Goal: Obtain resource: Download file/media

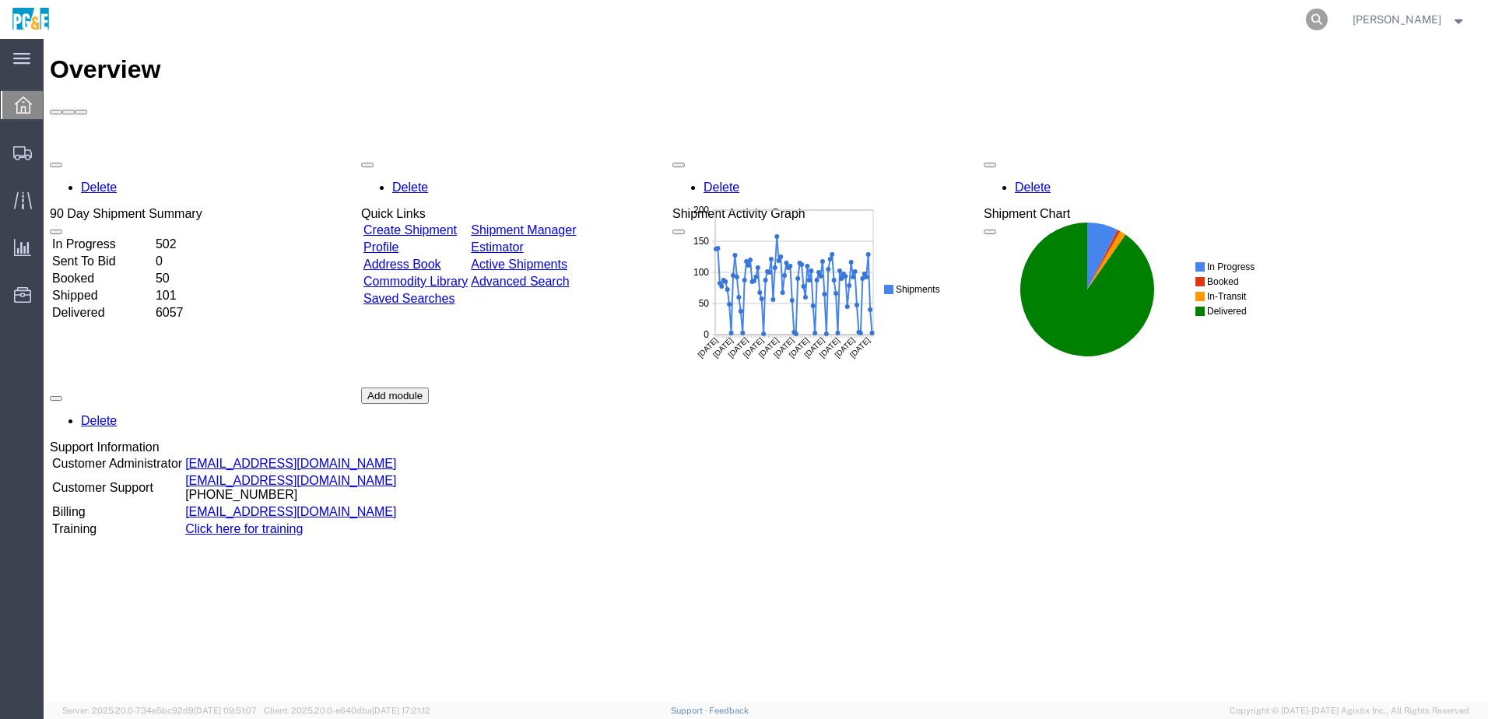
click at [1328, 19] on icon at bounding box center [1317, 20] width 22 height 22
click at [1069, 26] on input "search" at bounding box center [1069, 19] width 473 height 37
paste input "56751585"
type input "56751585"
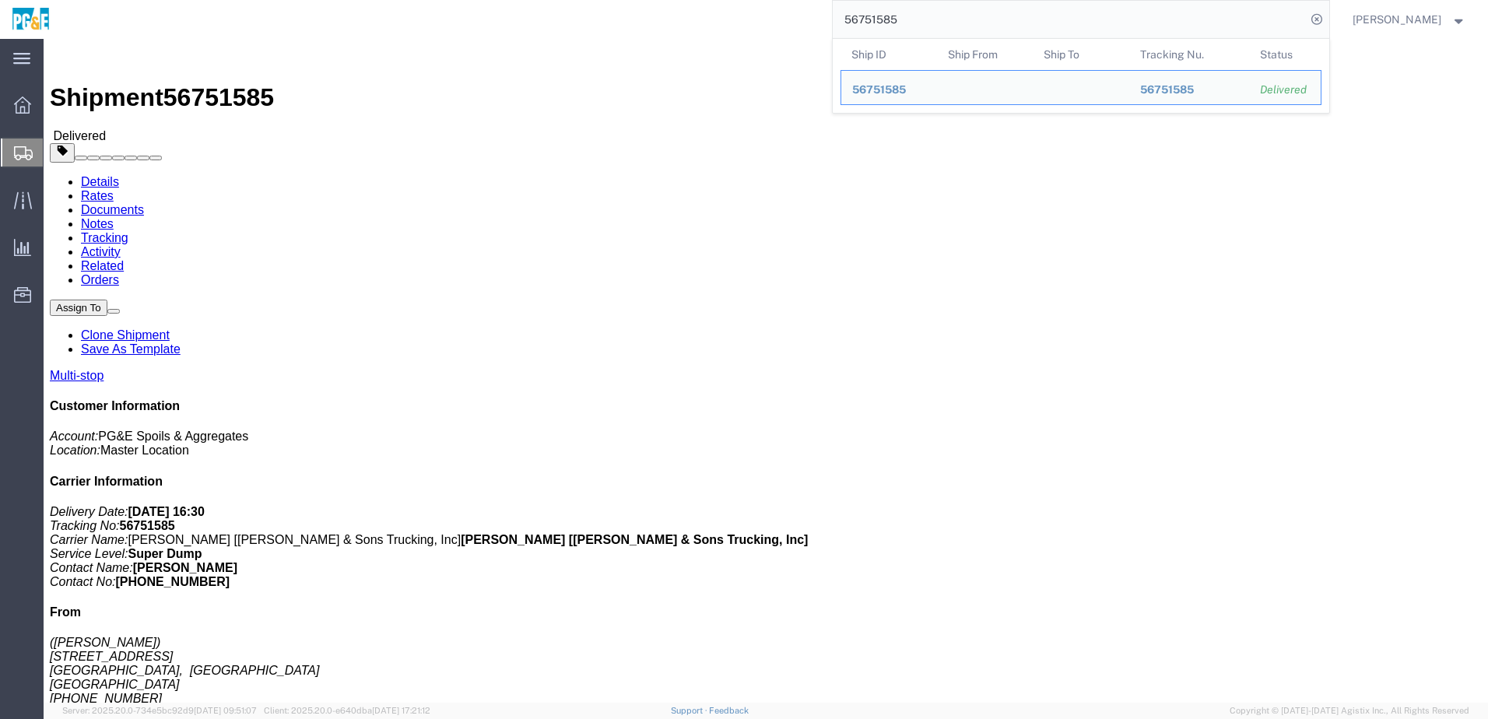
click link "Documents"
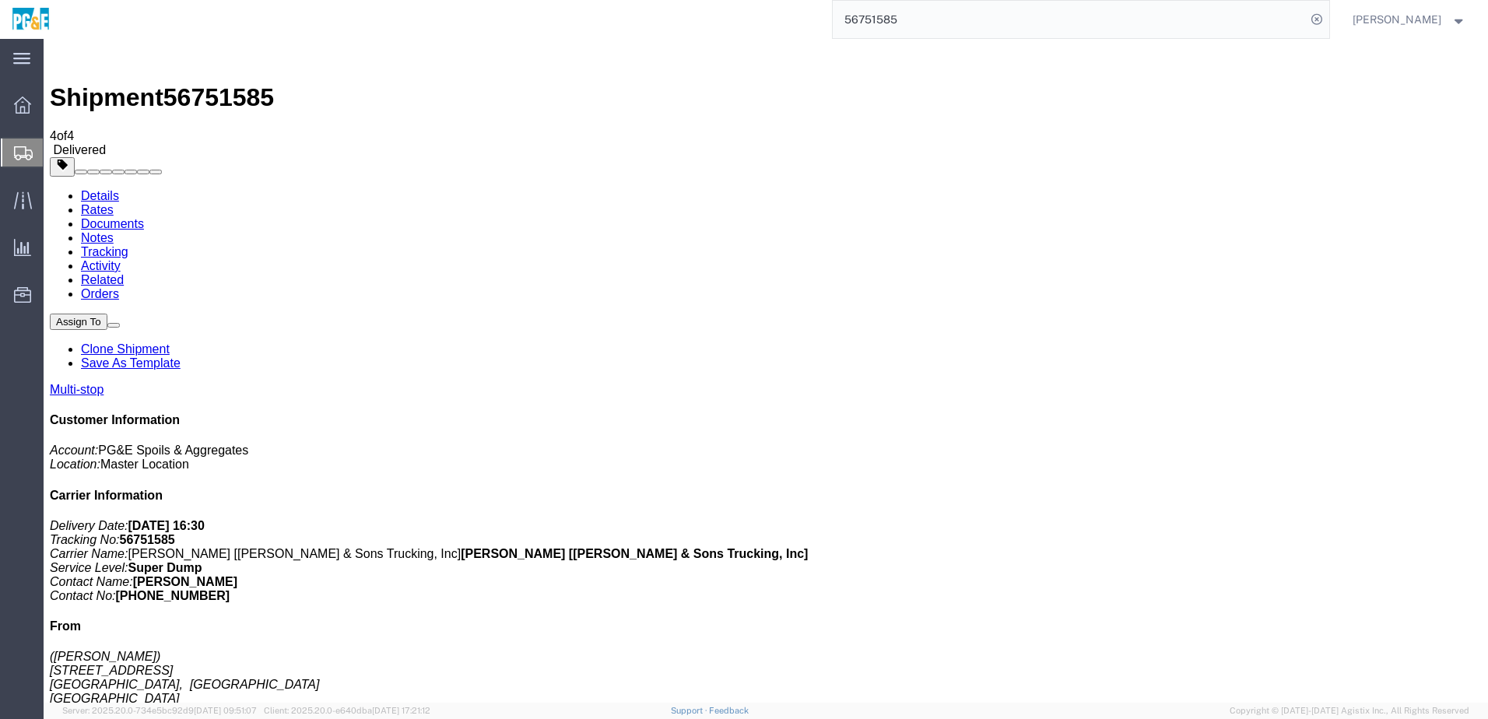
checkbox input "true"
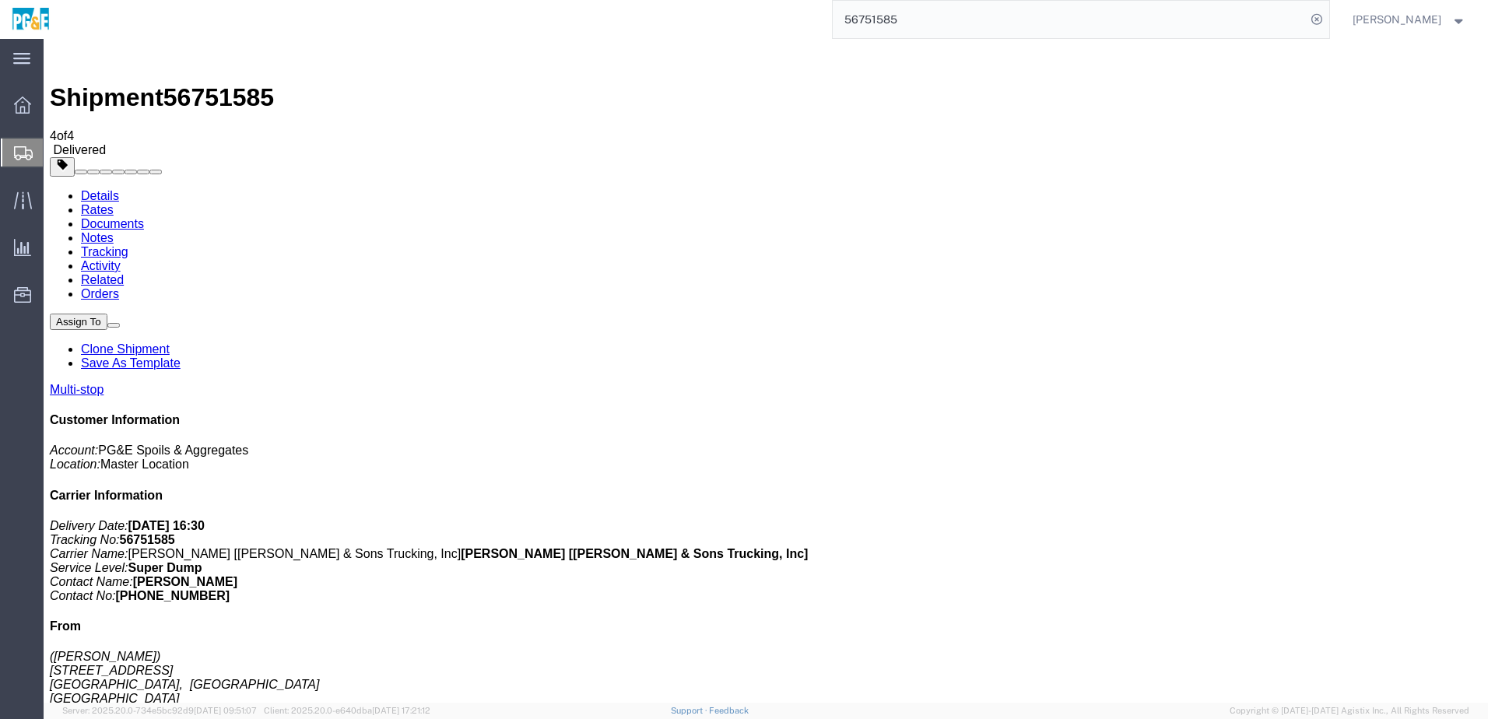
checkbox input "true"
click at [128, 245] on link "Tracking" at bounding box center [104, 251] width 47 height 13
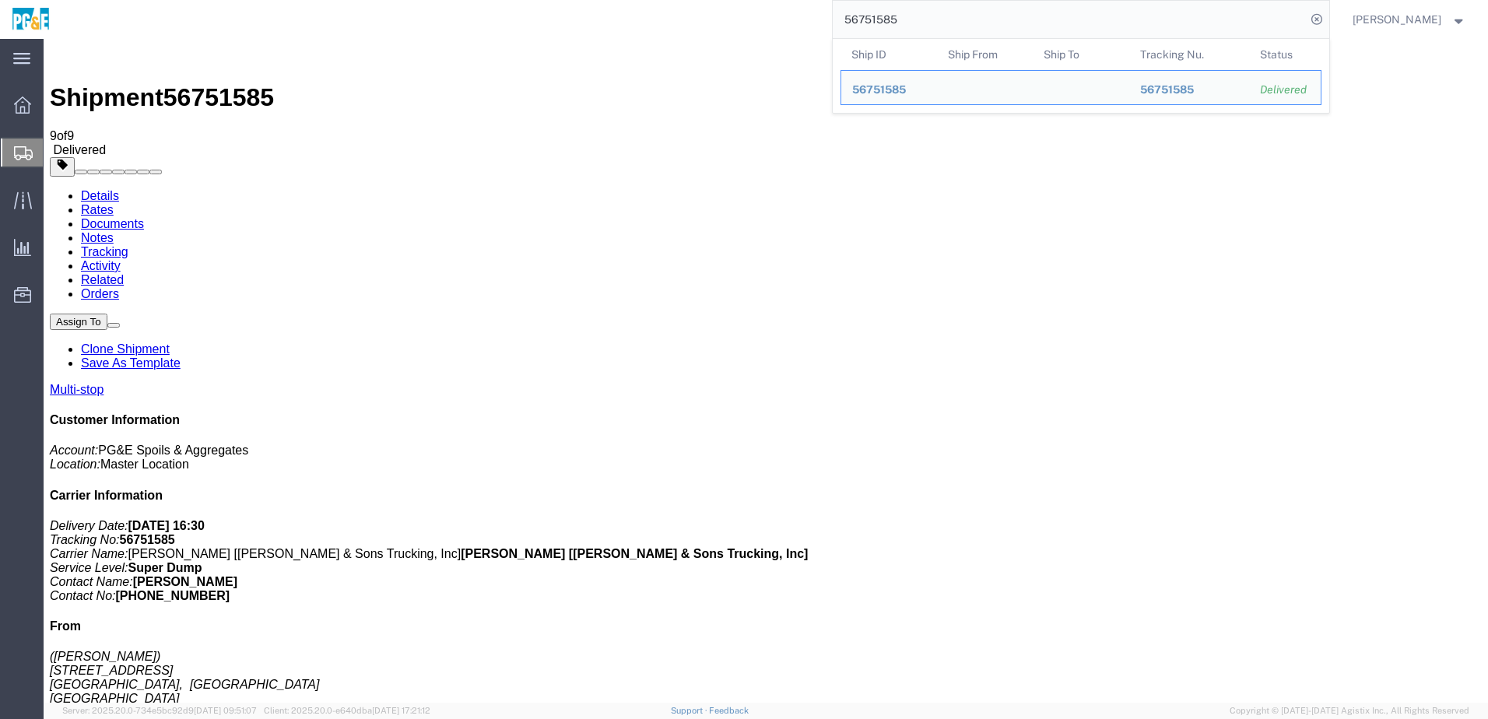
click at [895, 16] on input "56751585" at bounding box center [1069, 19] width 473 height 37
click at [895, 18] on input "56751585" at bounding box center [1069, 19] width 473 height 37
paste input "67643"
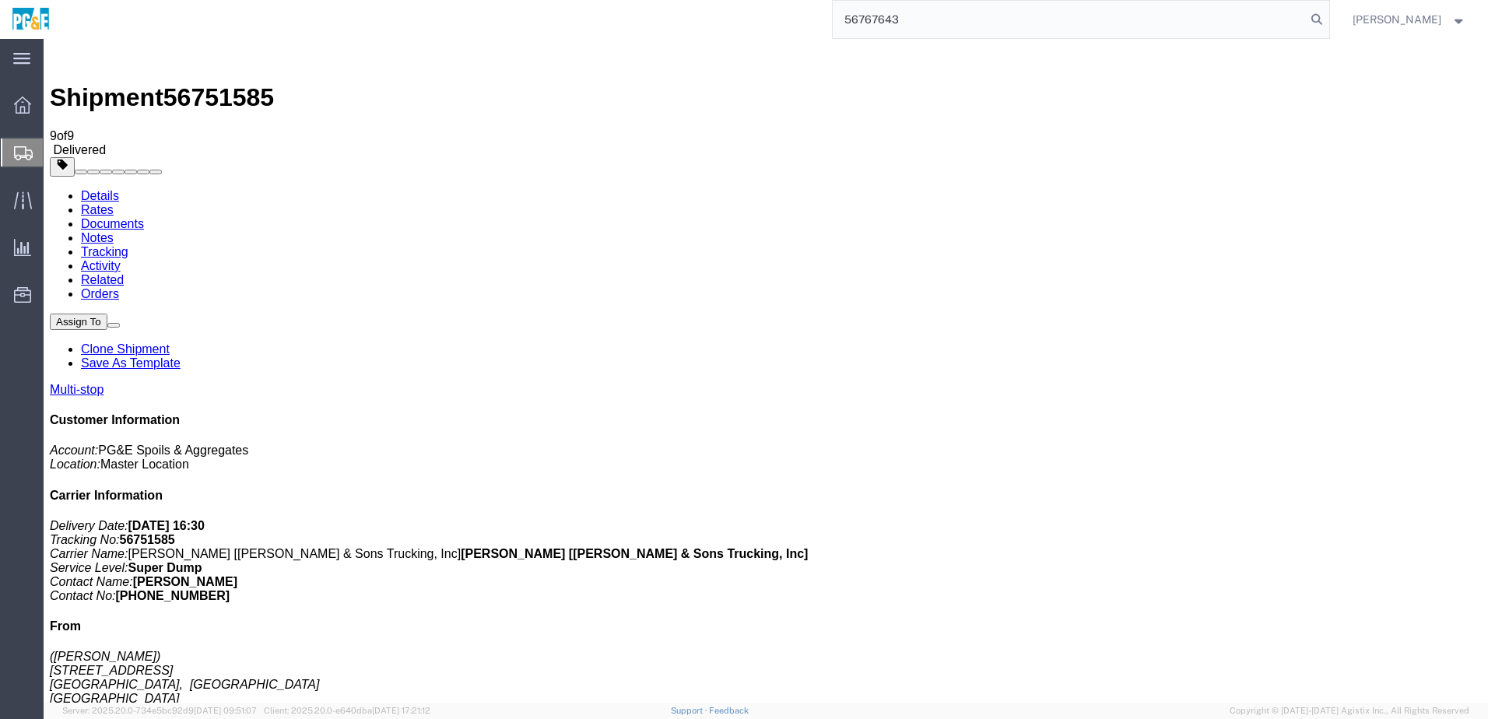
click at [882, 20] on input "56767643" at bounding box center [1069, 19] width 473 height 37
paste input "search"
type input "56767643"
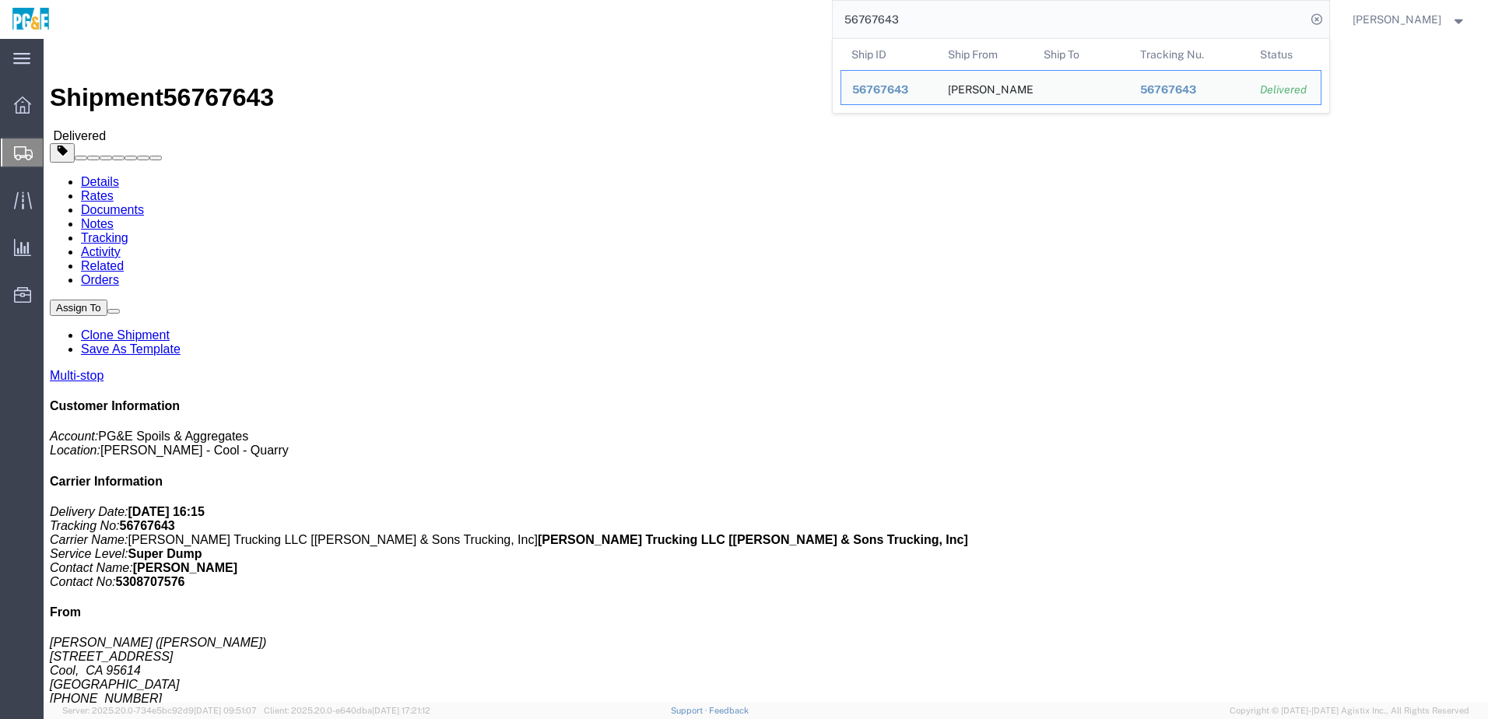
click link "Documents"
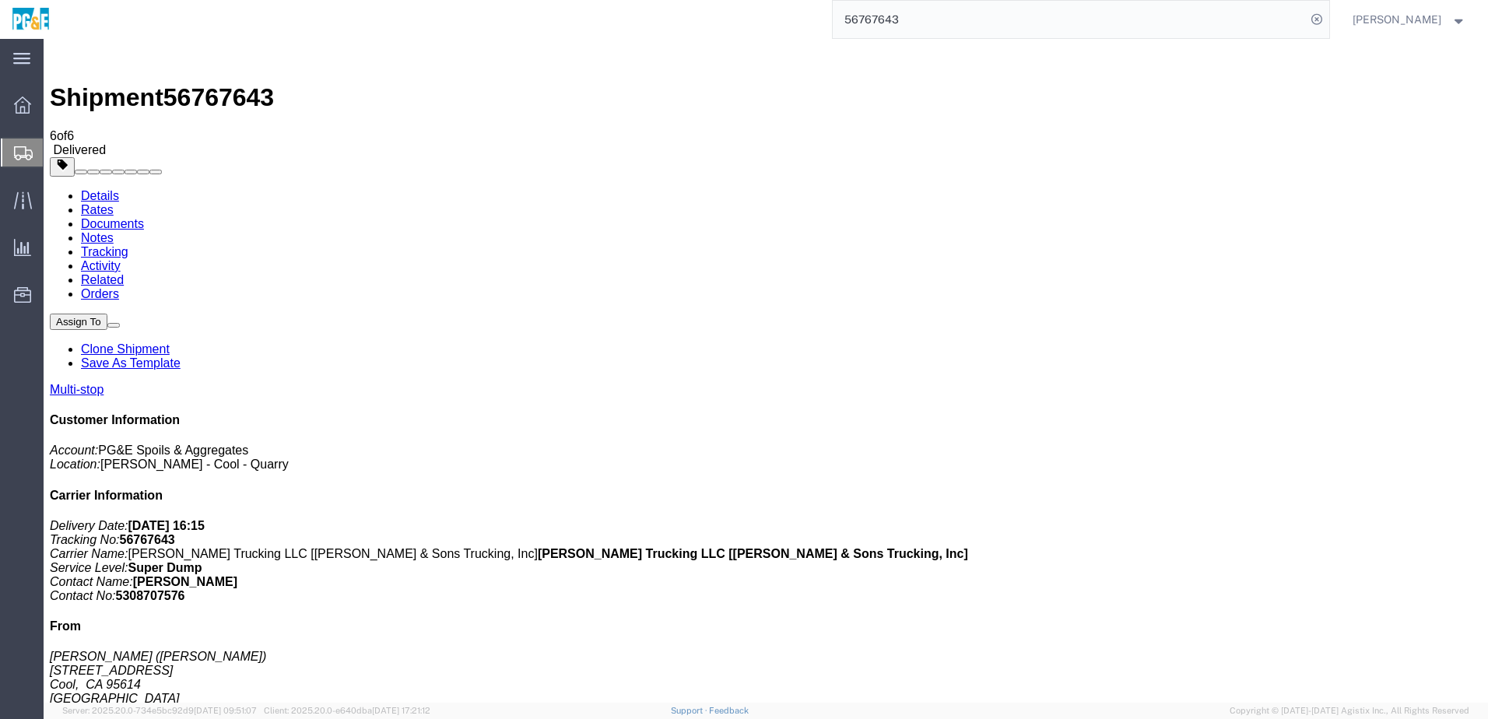
checkbox input "true"
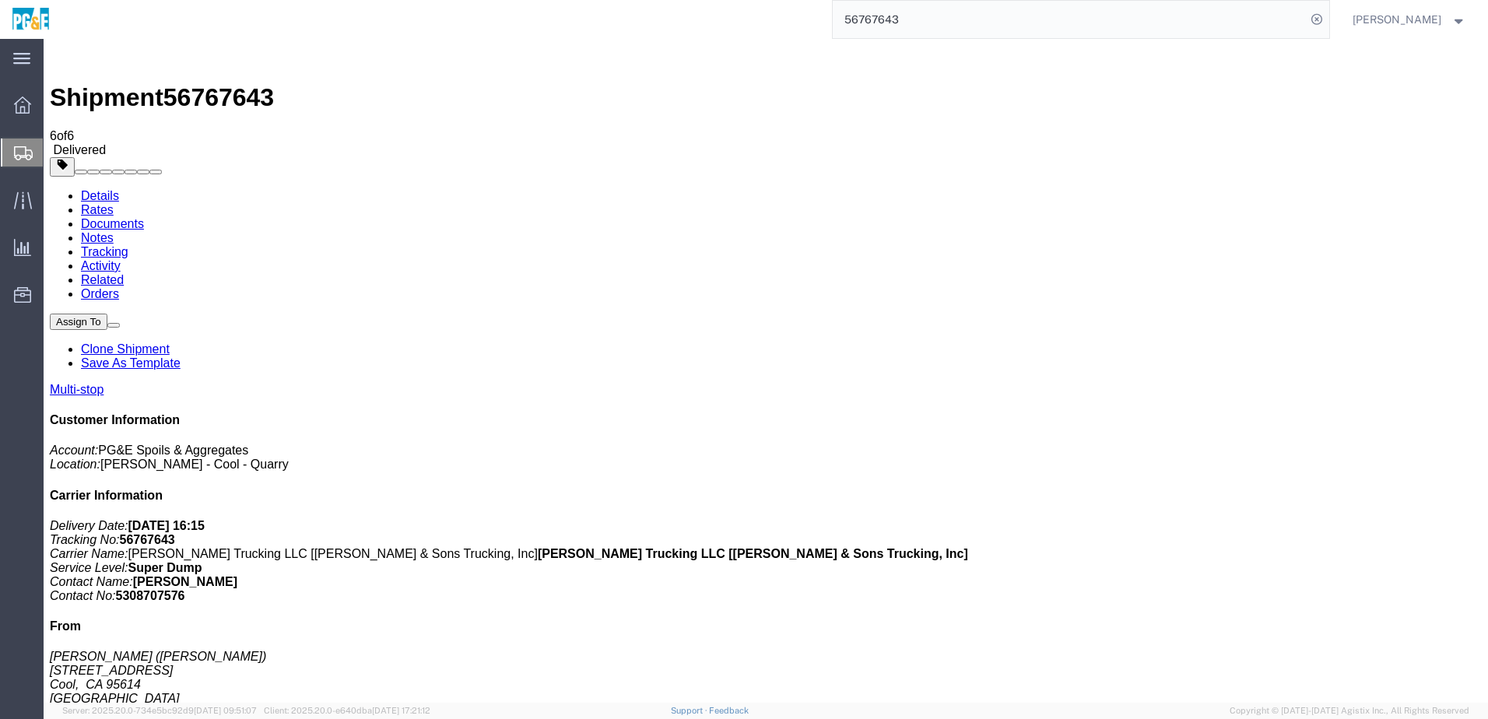
checkbox input "true"
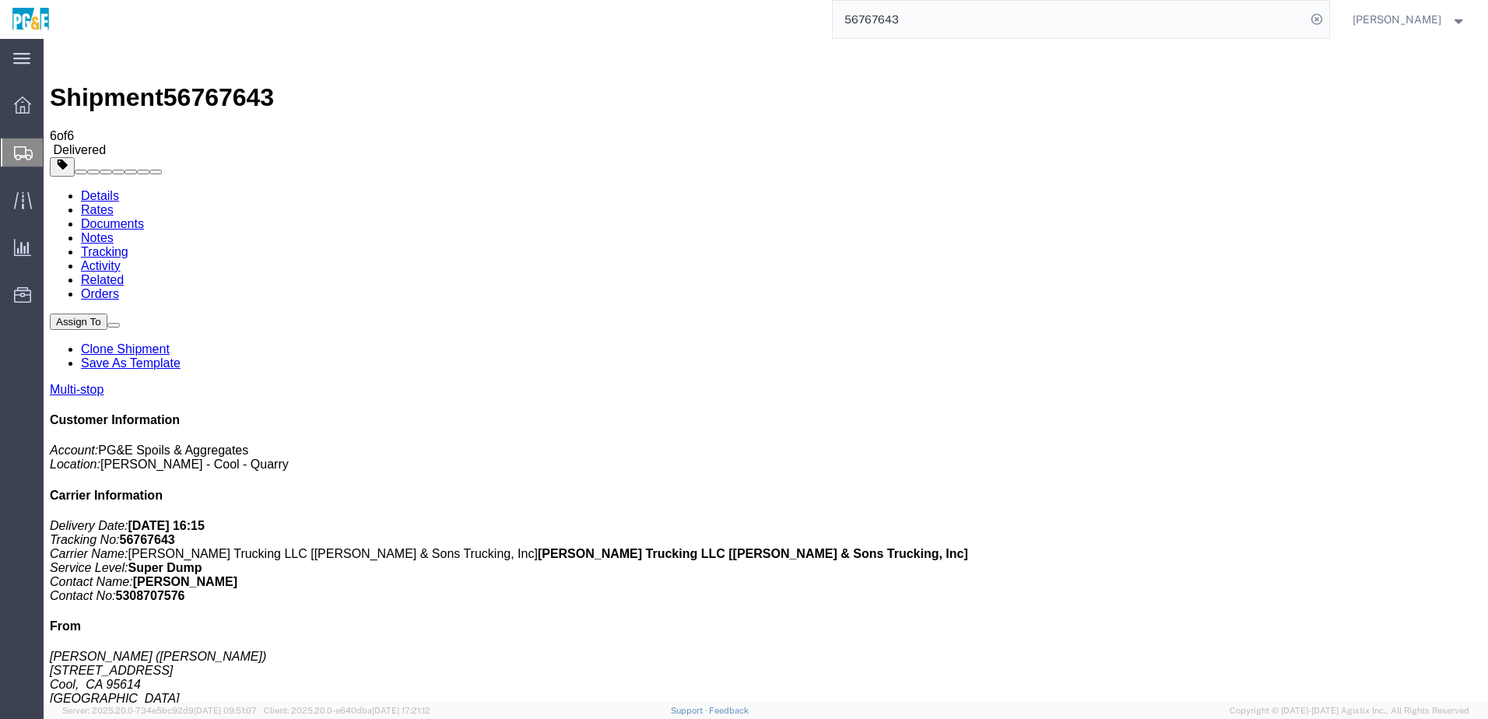
click at [128, 245] on link "Tracking" at bounding box center [104, 251] width 47 height 13
click at [144, 217] on link "Documents" at bounding box center [112, 223] width 63 height 13
click at [900, 16] on input "56767643" at bounding box center [1069, 19] width 473 height 37
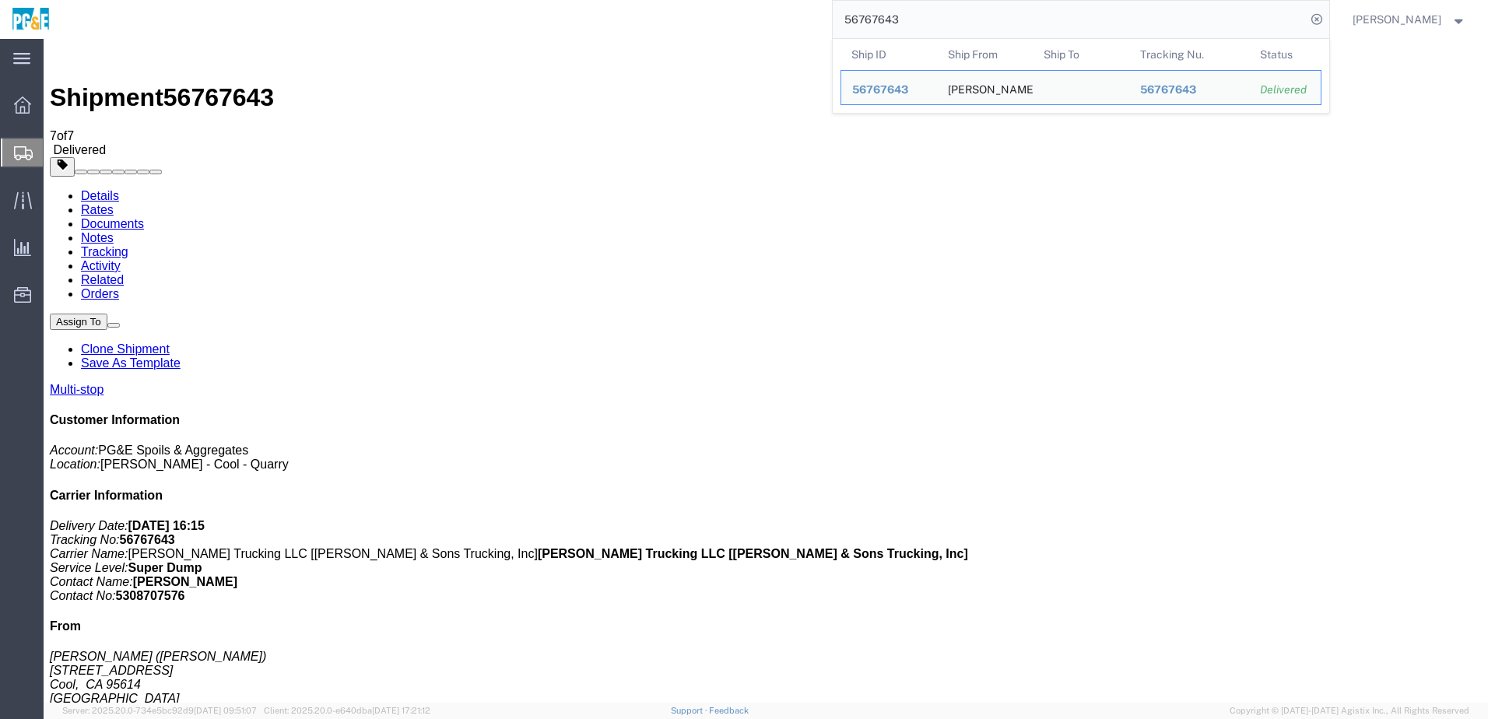
click at [900, 16] on input "56767643" at bounding box center [1069, 19] width 473 height 37
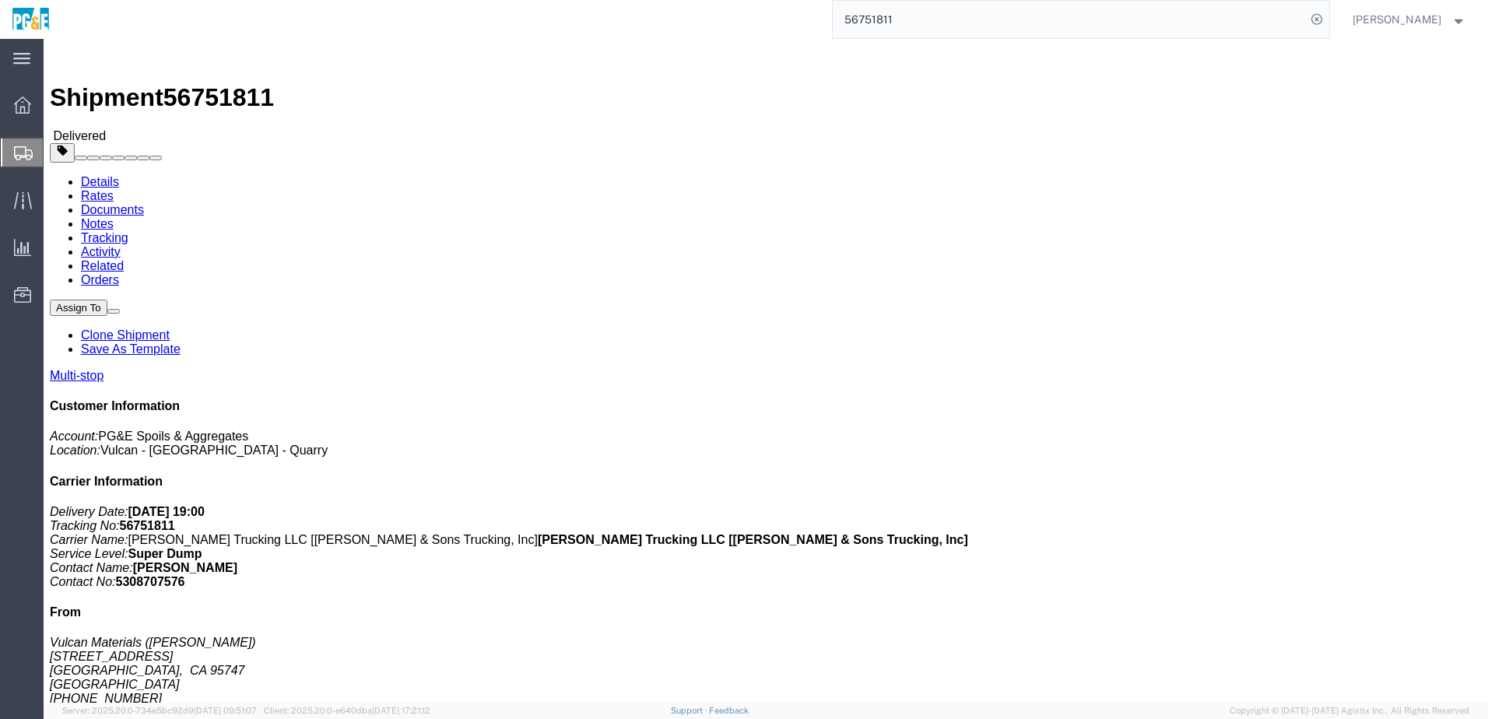
click link "Documents"
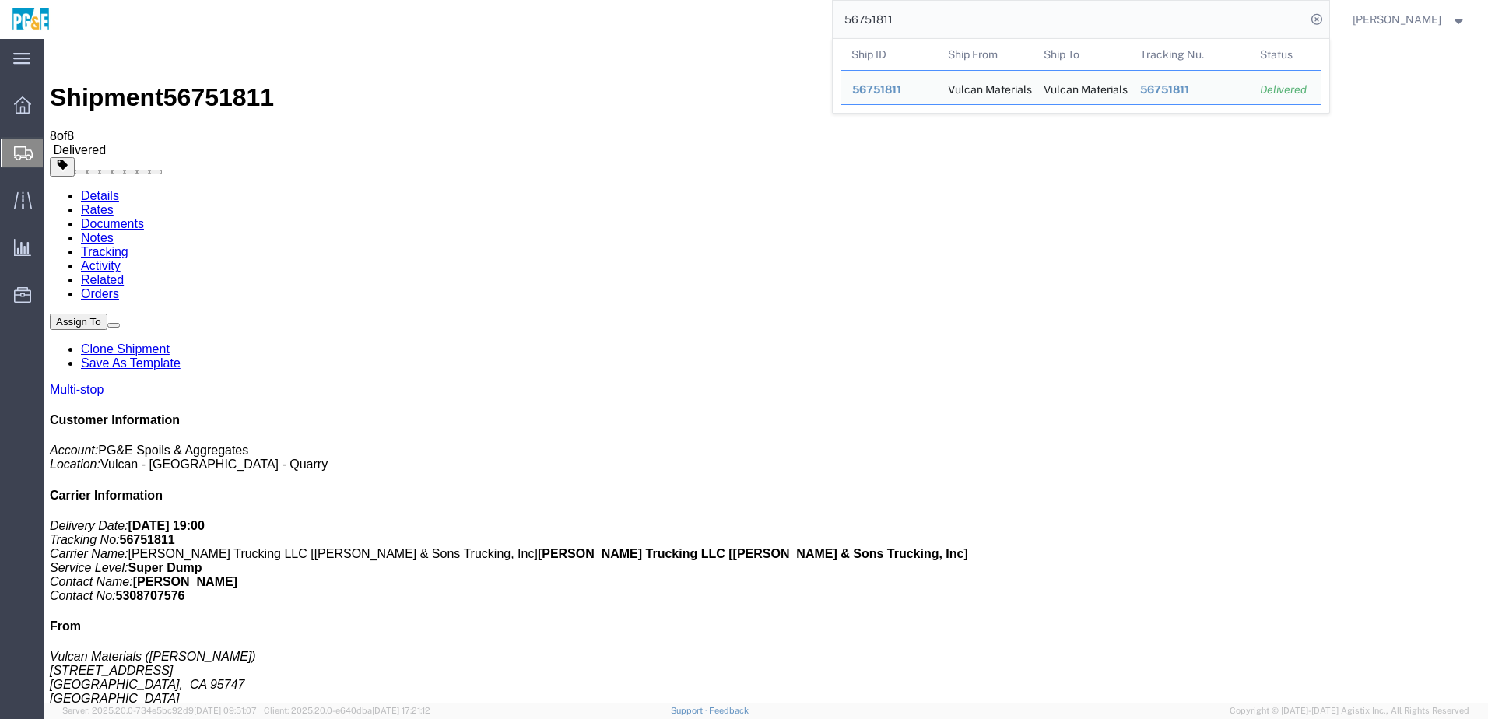
click at [891, 16] on input "56751811" at bounding box center [1069, 19] width 473 height 37
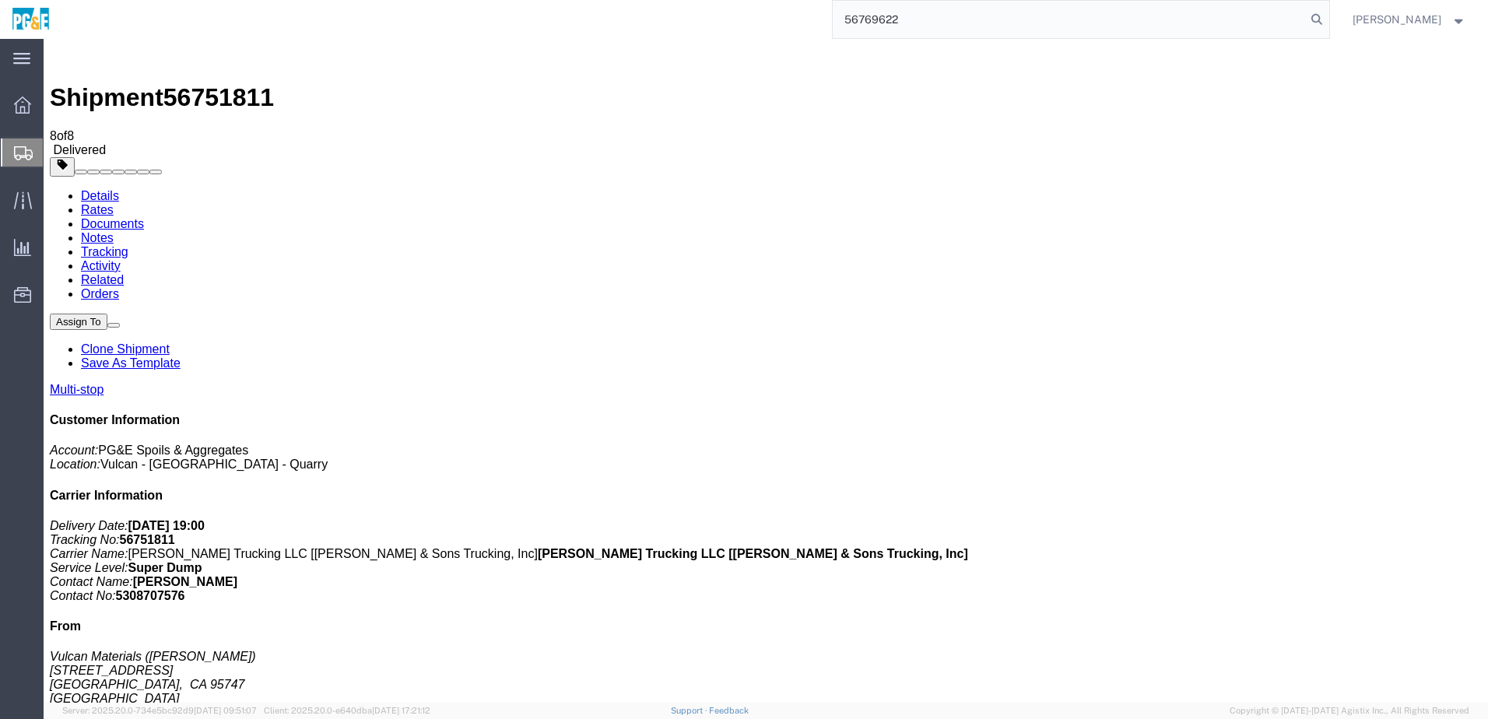
type input "56769622"
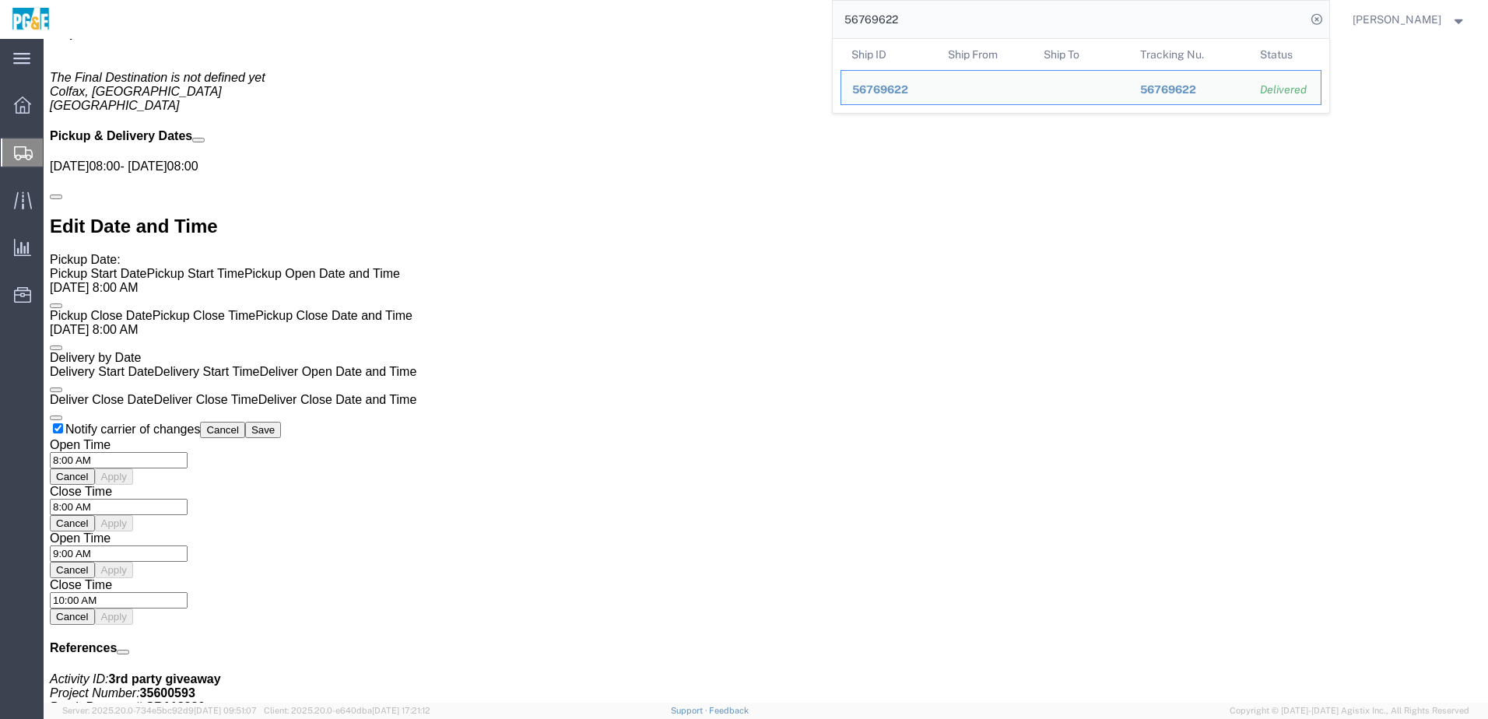
scroll to position [1154, 0]
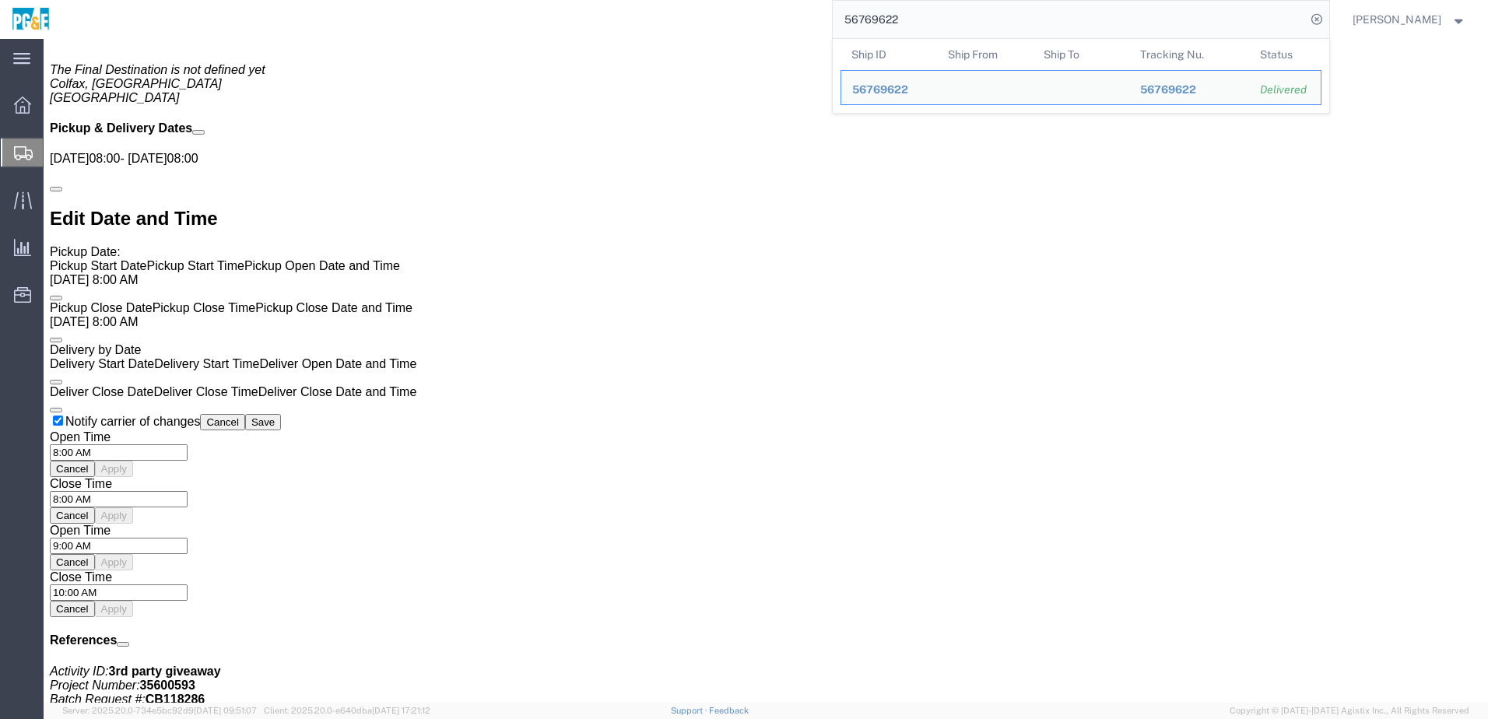
click link "Documents"
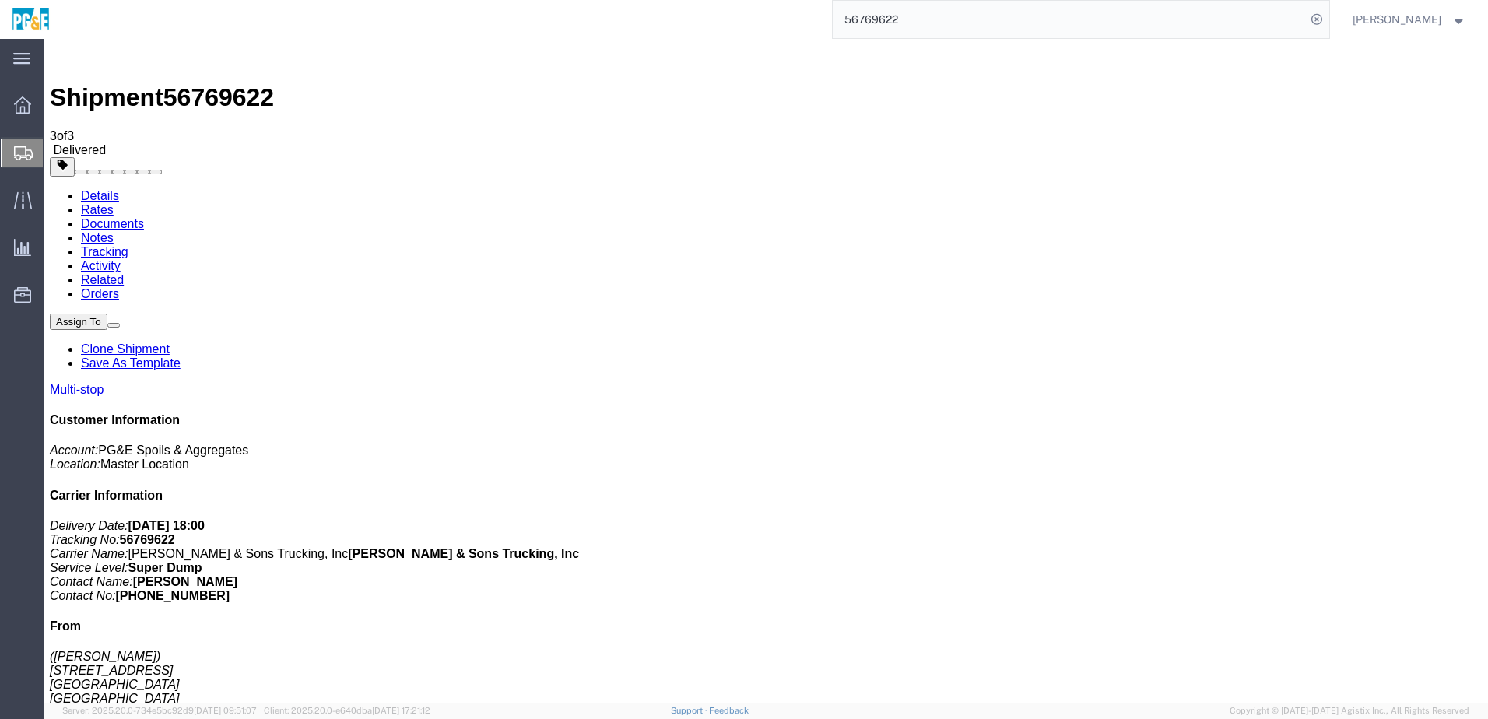
checkbox input "true"
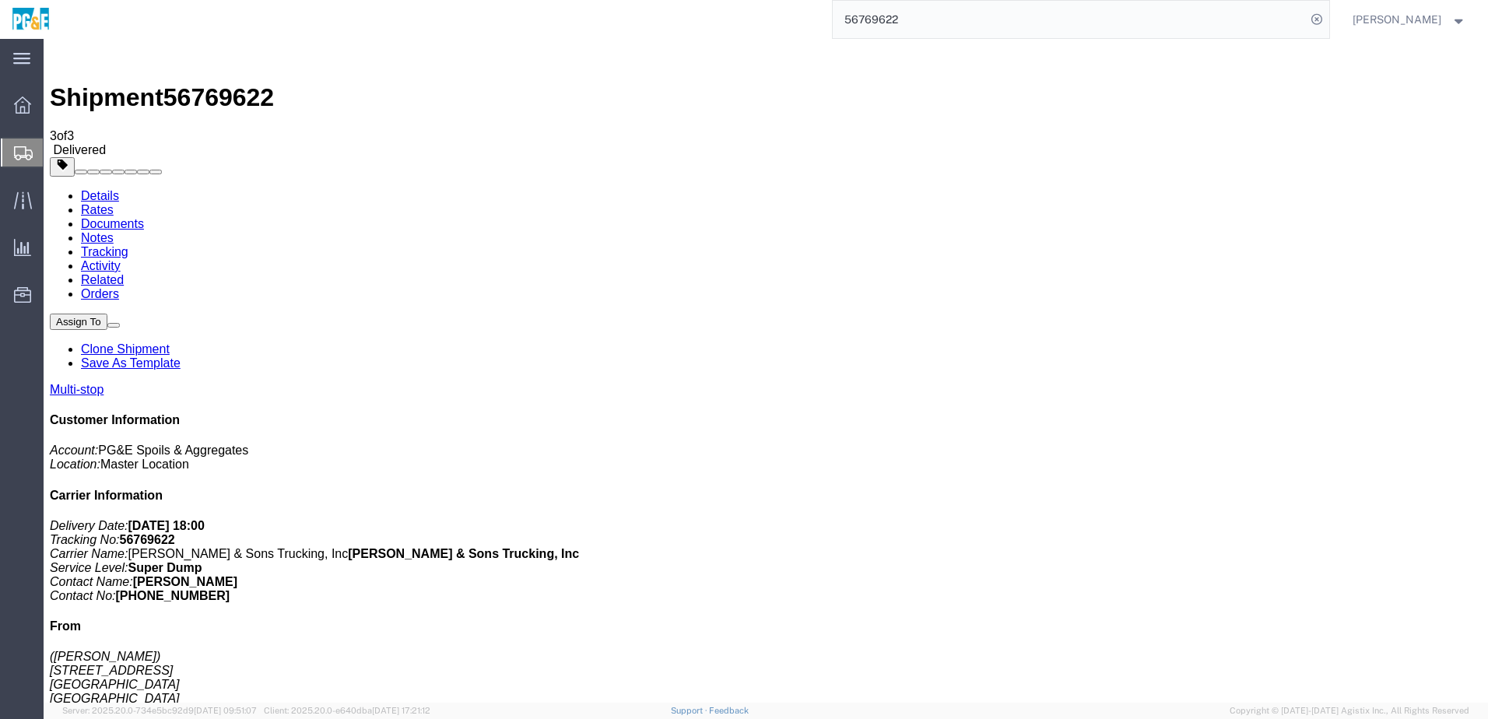
click at [128, 245] on link "Tracking" at bounding box center [104, 251] width 47 height 13
click at [144, 217] on link "Documents" at bounding box center [112, 223] width 63 height 13
click at [891, 16] on input "56769622" at bounding box center [1069, 19] width 473 height 37
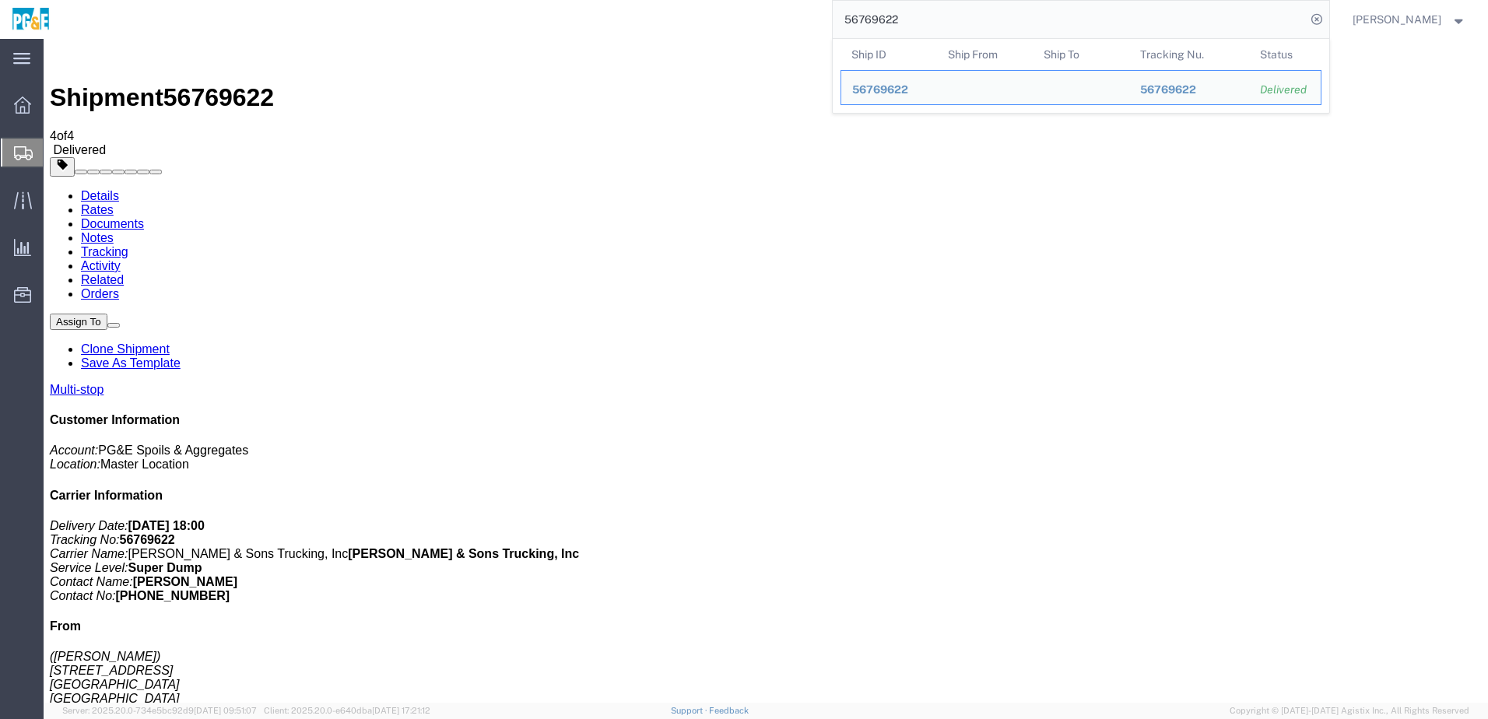
click at [891, 16] on input "56769622" at bounding box center [1069, 19] width 473 height 37
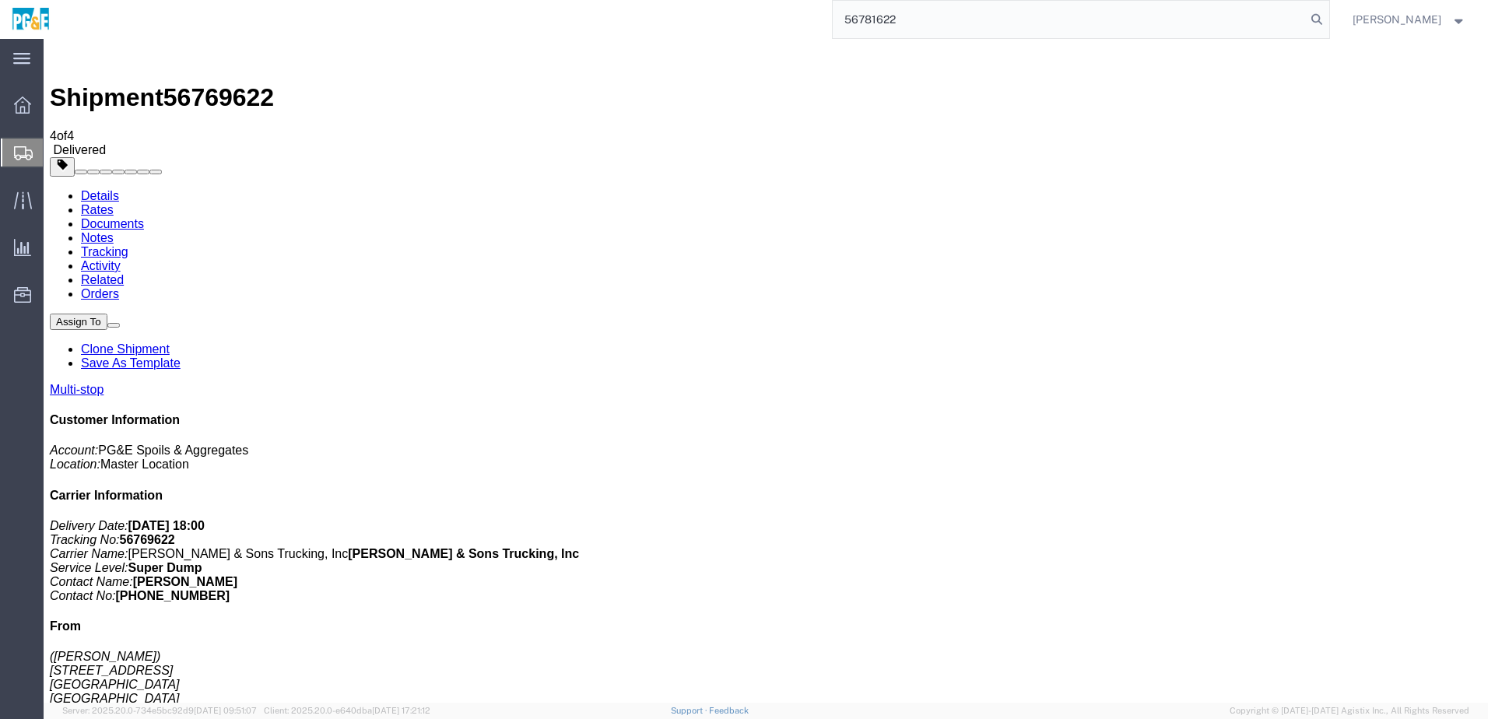
type input "56781622"
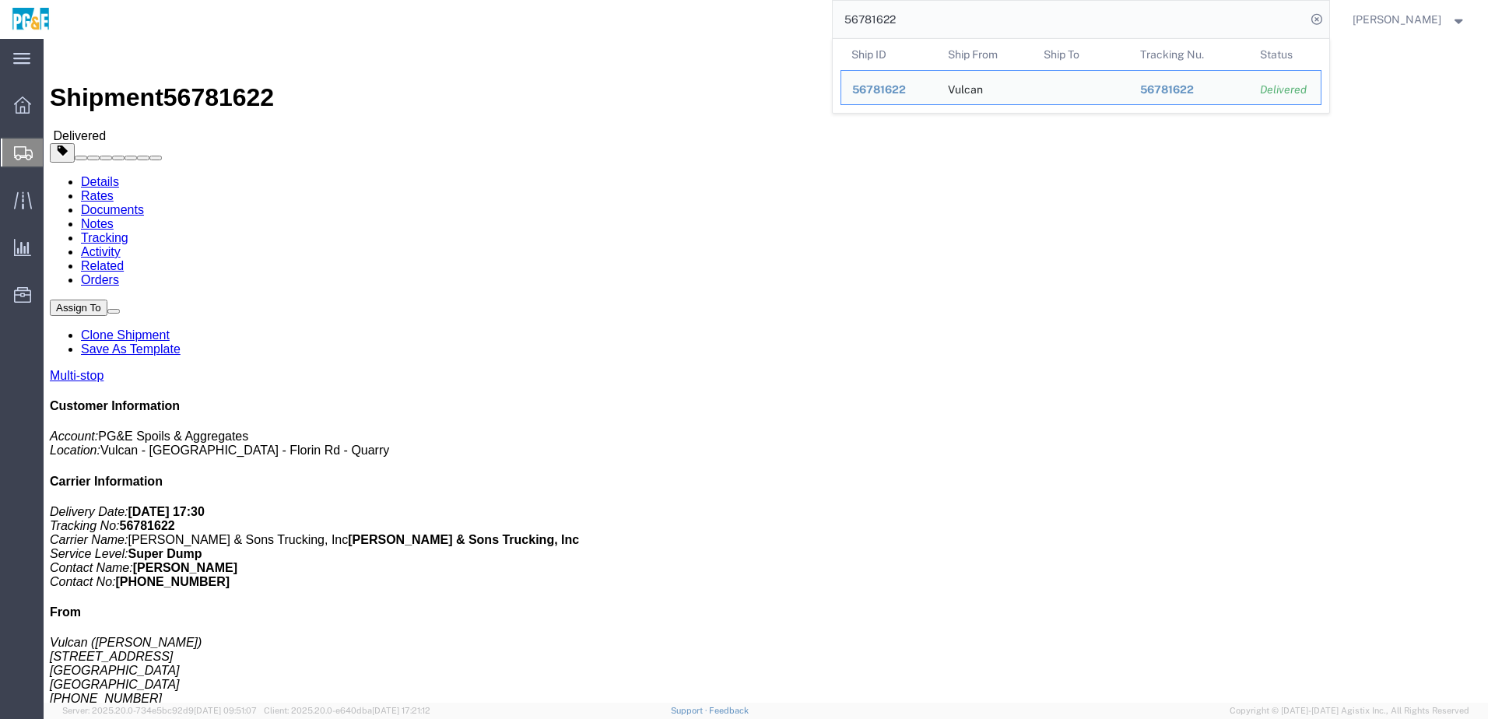
click h4 "Routing & Vehicle Information"
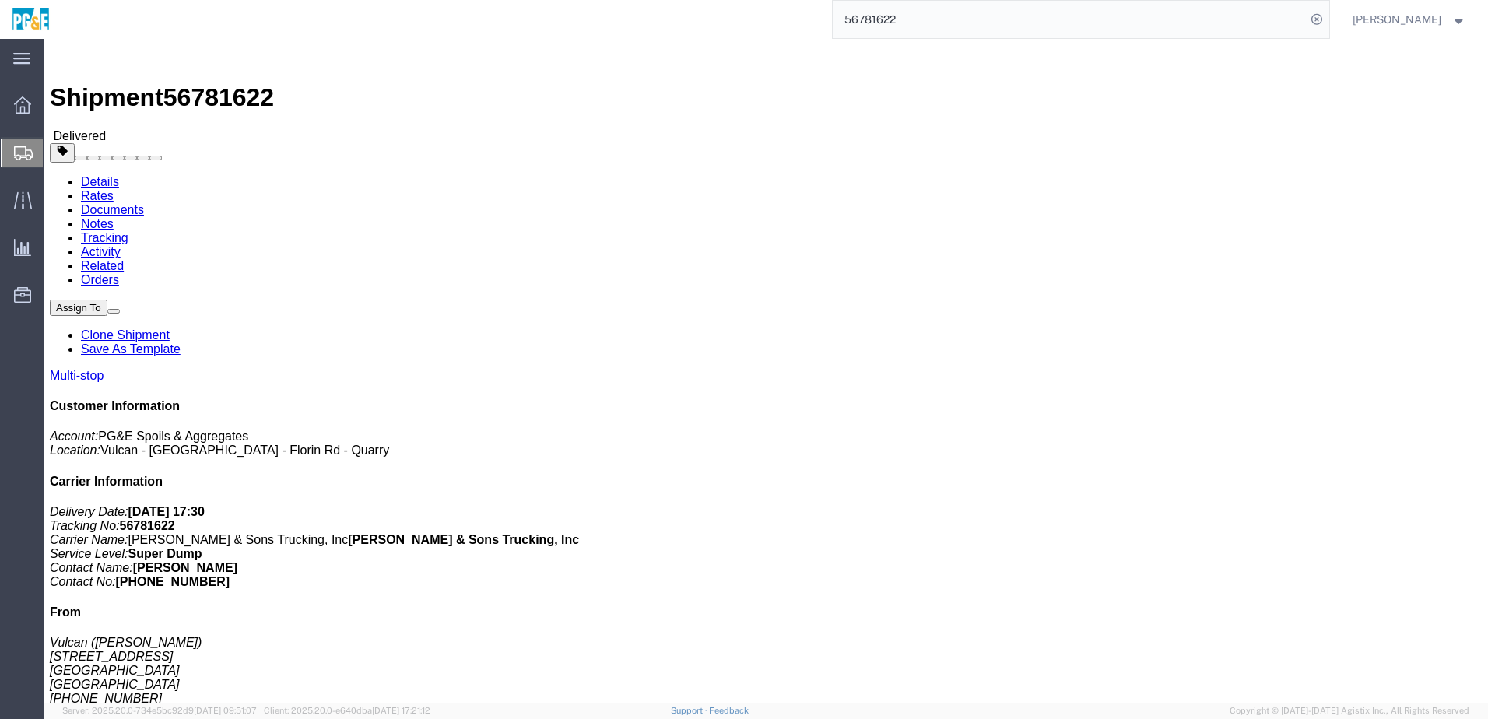
click link "Documents"
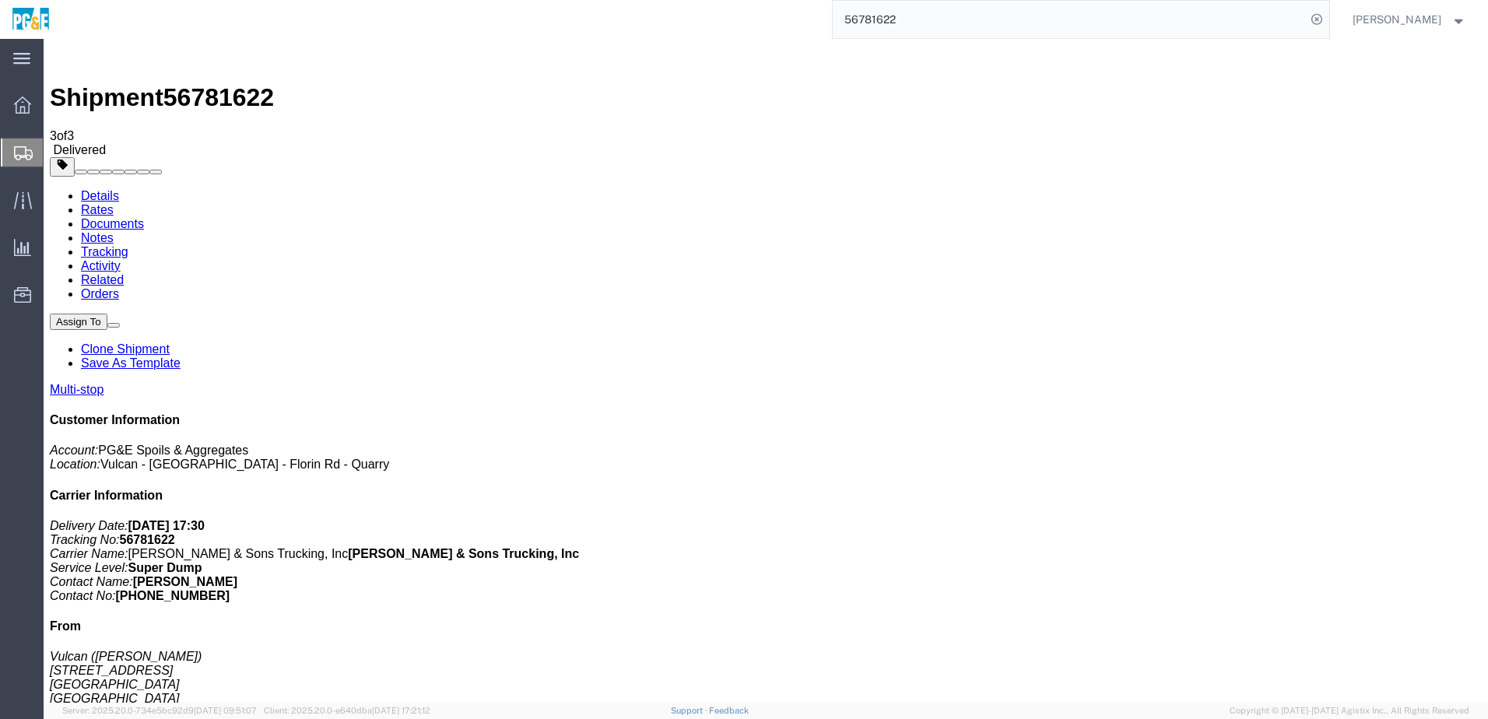
checkbox input "true"
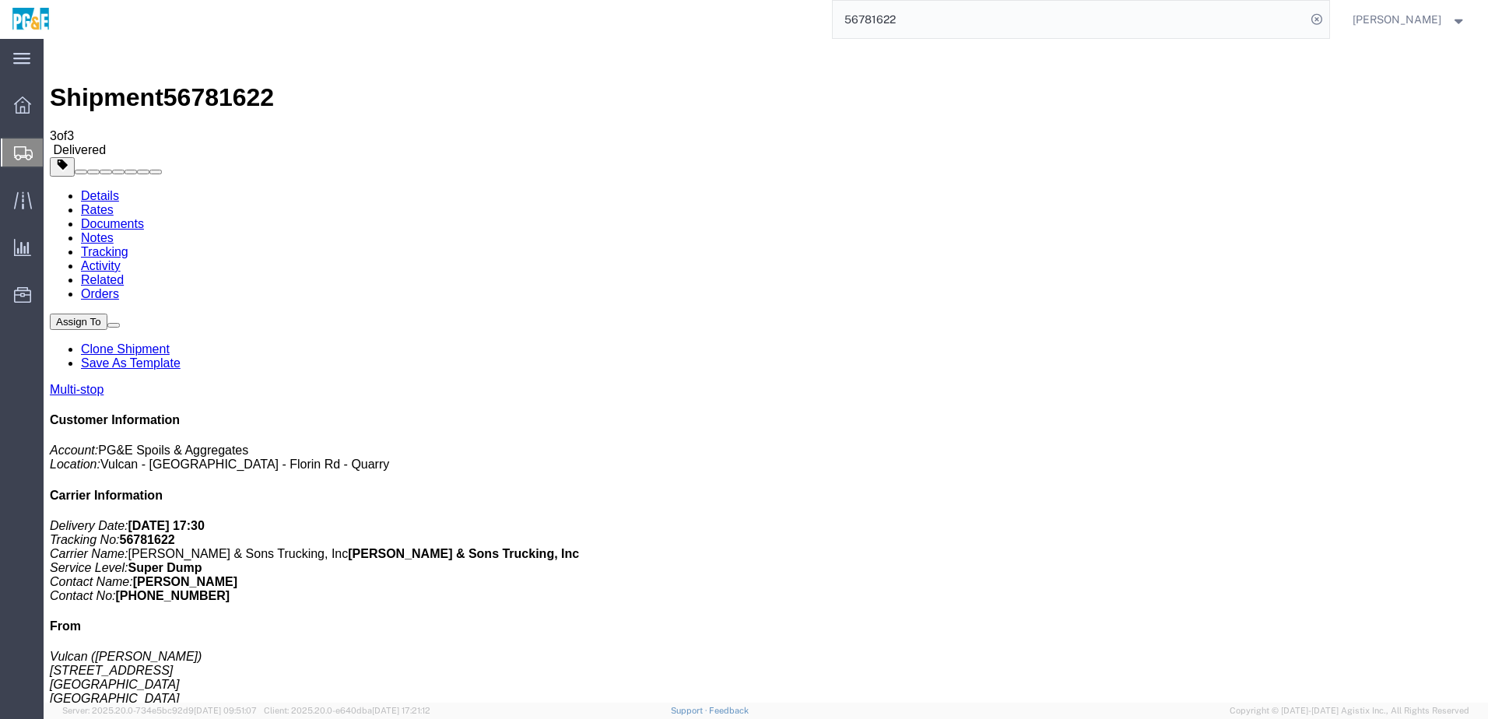
click at [128, 245] on link "Tracking" at bounding box center [104, 251] width 47 height 13
click at [144, 217] on link "Documents" at bounding box center [112, 223] width 63 height 13
click at [903, 21] on input "56781622" at bounding box center [1069, 19] width 473 height 37
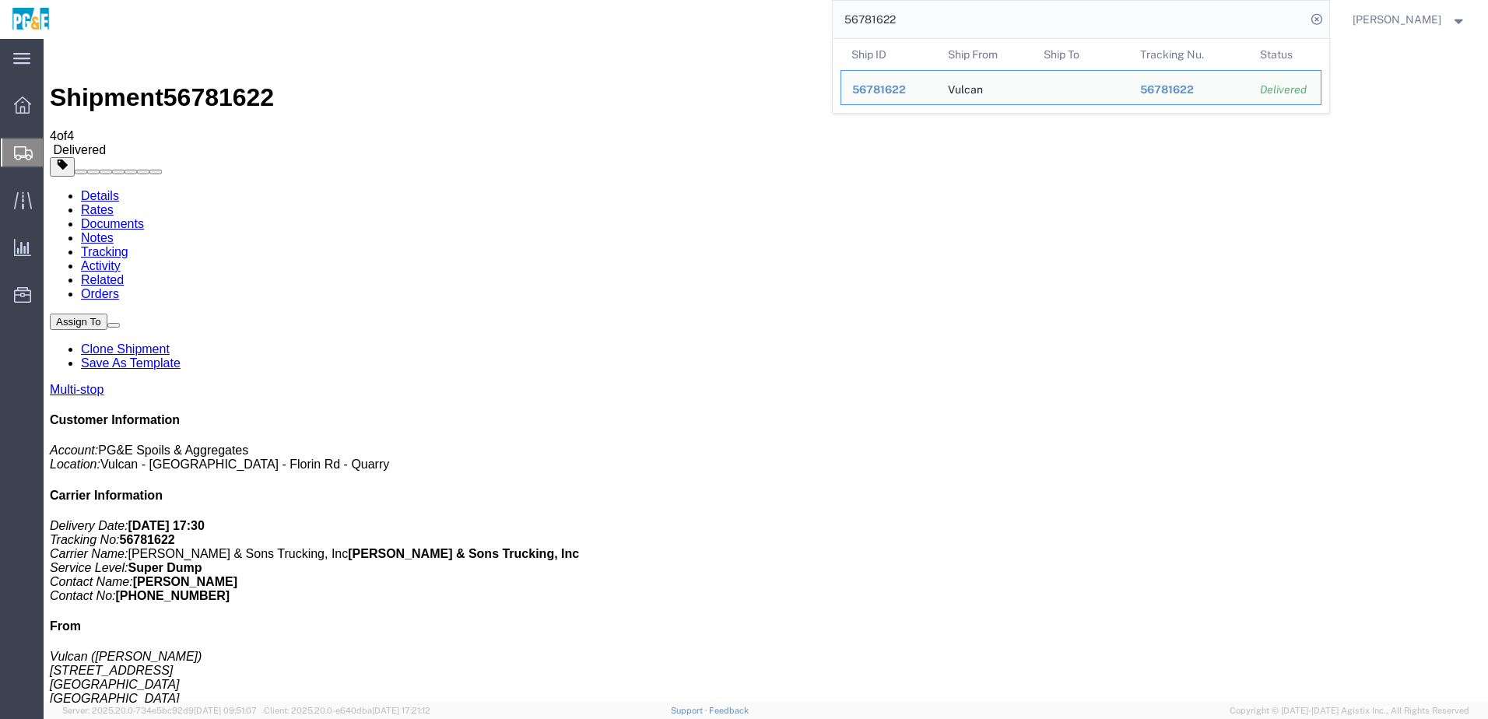
click at [903, 21] on input "56781622" at bounding box center [1069, 19] width 473 height 37
paste input "812543"
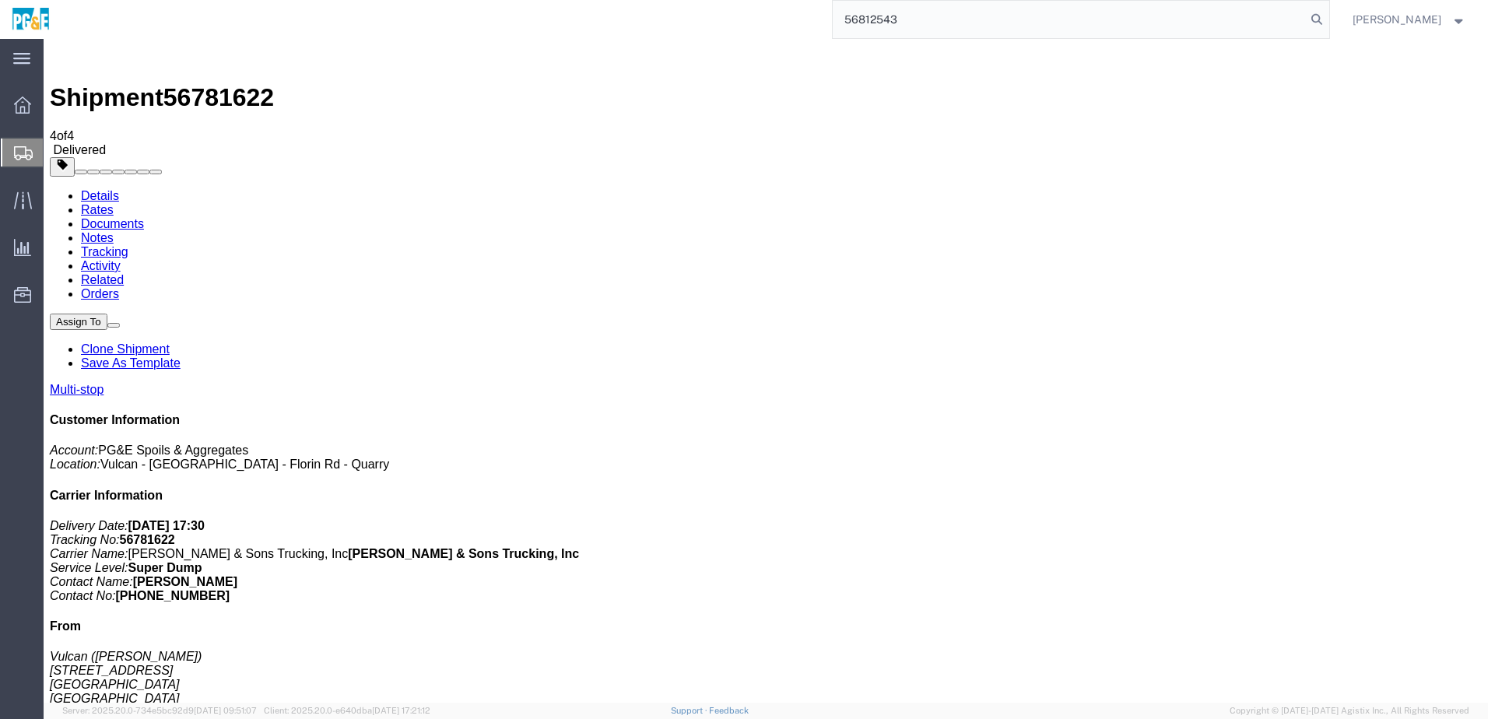
type input "56812543"
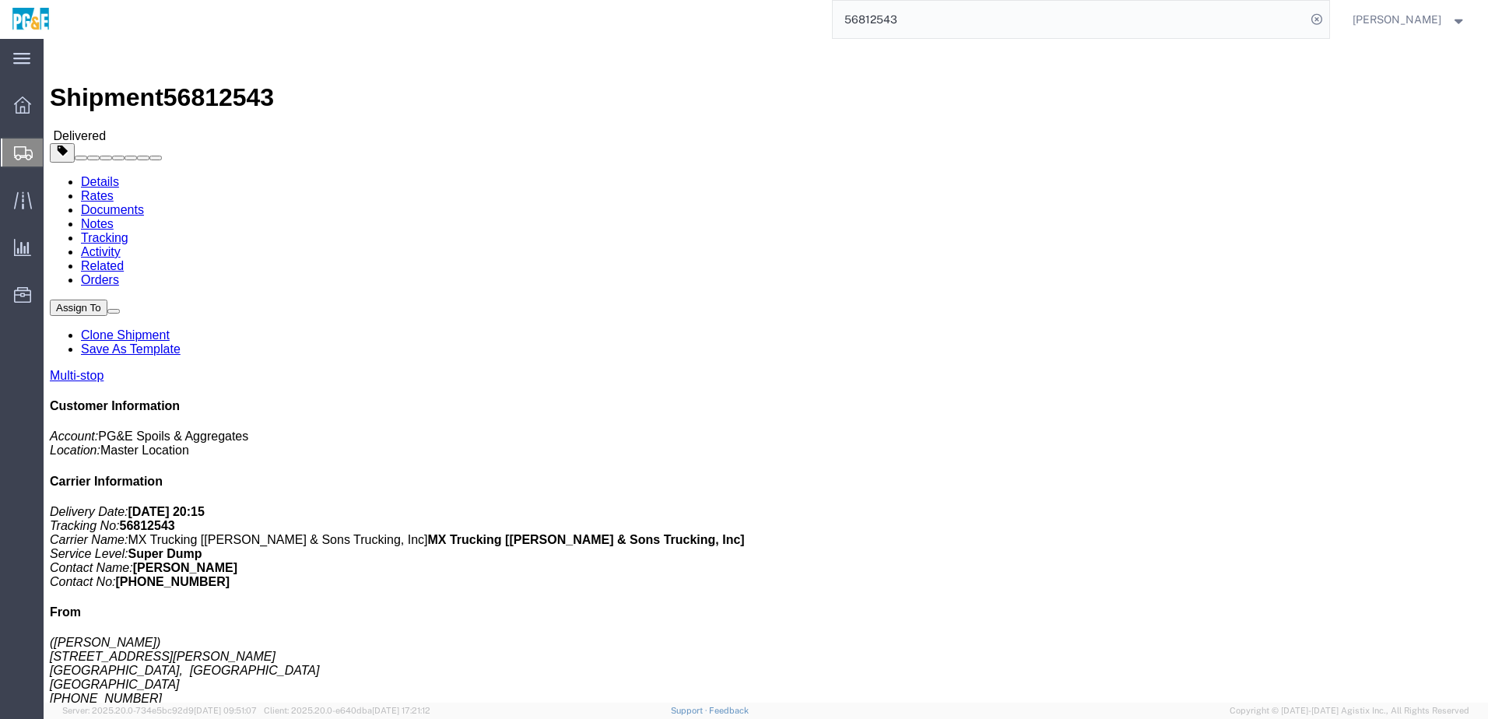
click div "Leg 1 - Truckload Vehicle 1: Super Dump Number of trucks: 1"
click link "Documents"
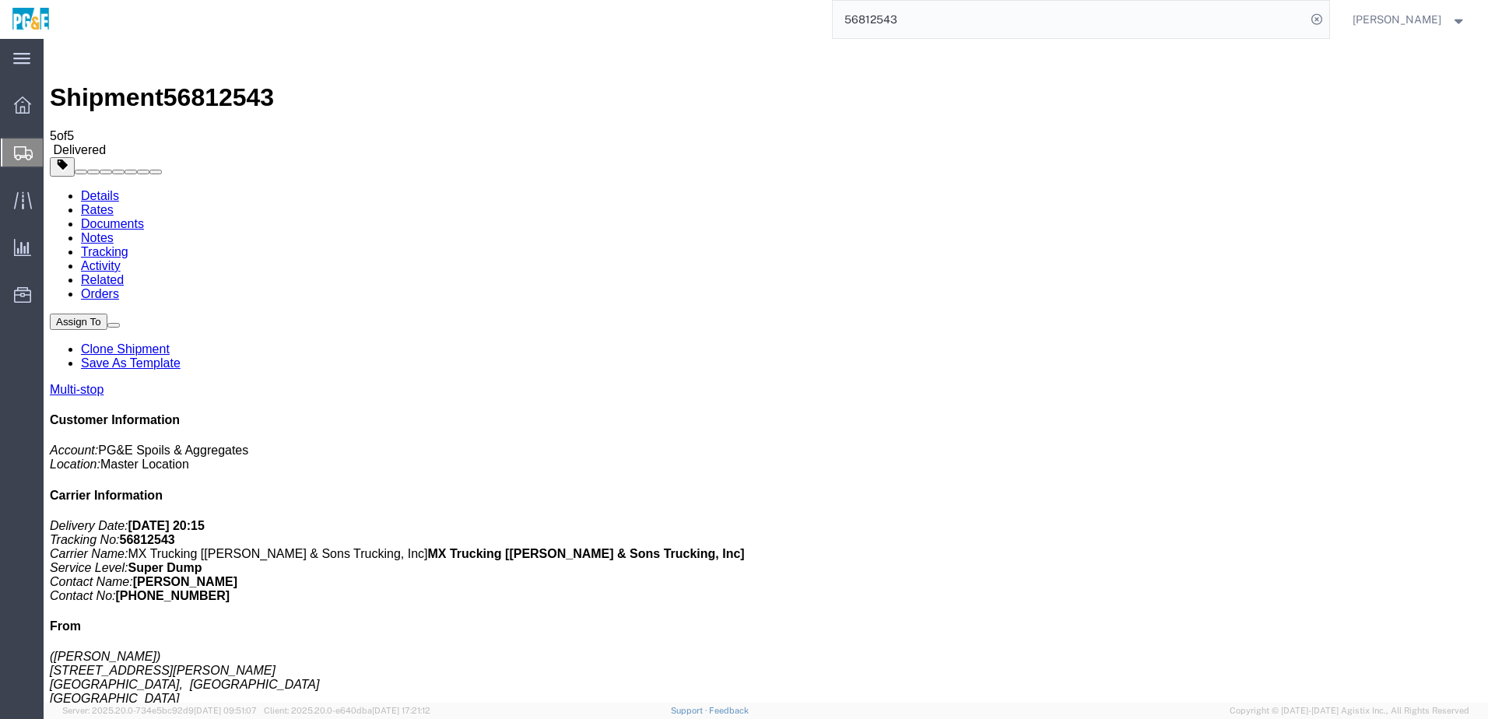
checkbox input "true"
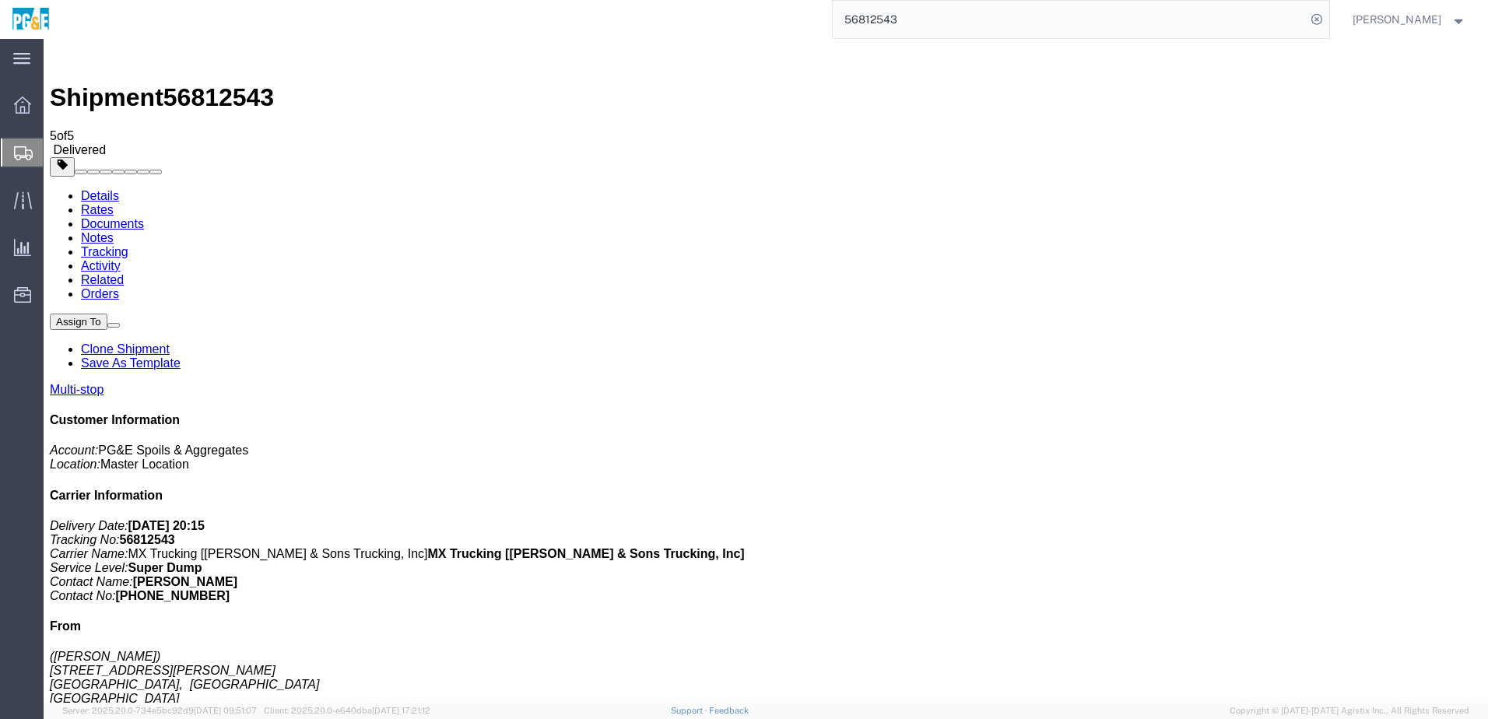
checkbox input "true"
